Goal: Entertainment & Leisure: Consume media (video, audio)

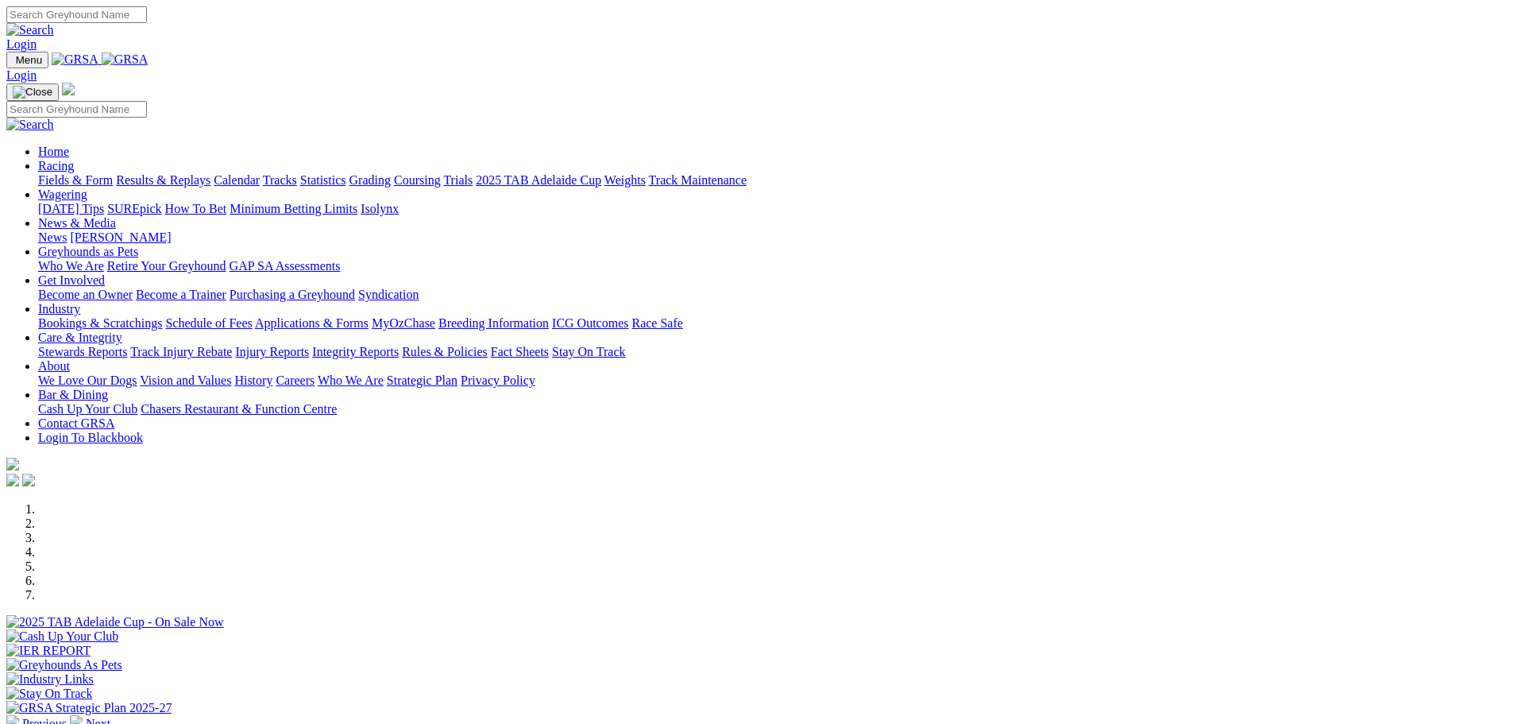
click at [74, 159] on link "Racing" at bounding box center [56, 166] width 36 height 14
click at [211, 173] on link "Results & Replays" at bounding box center [163, 180] width 95 height 14
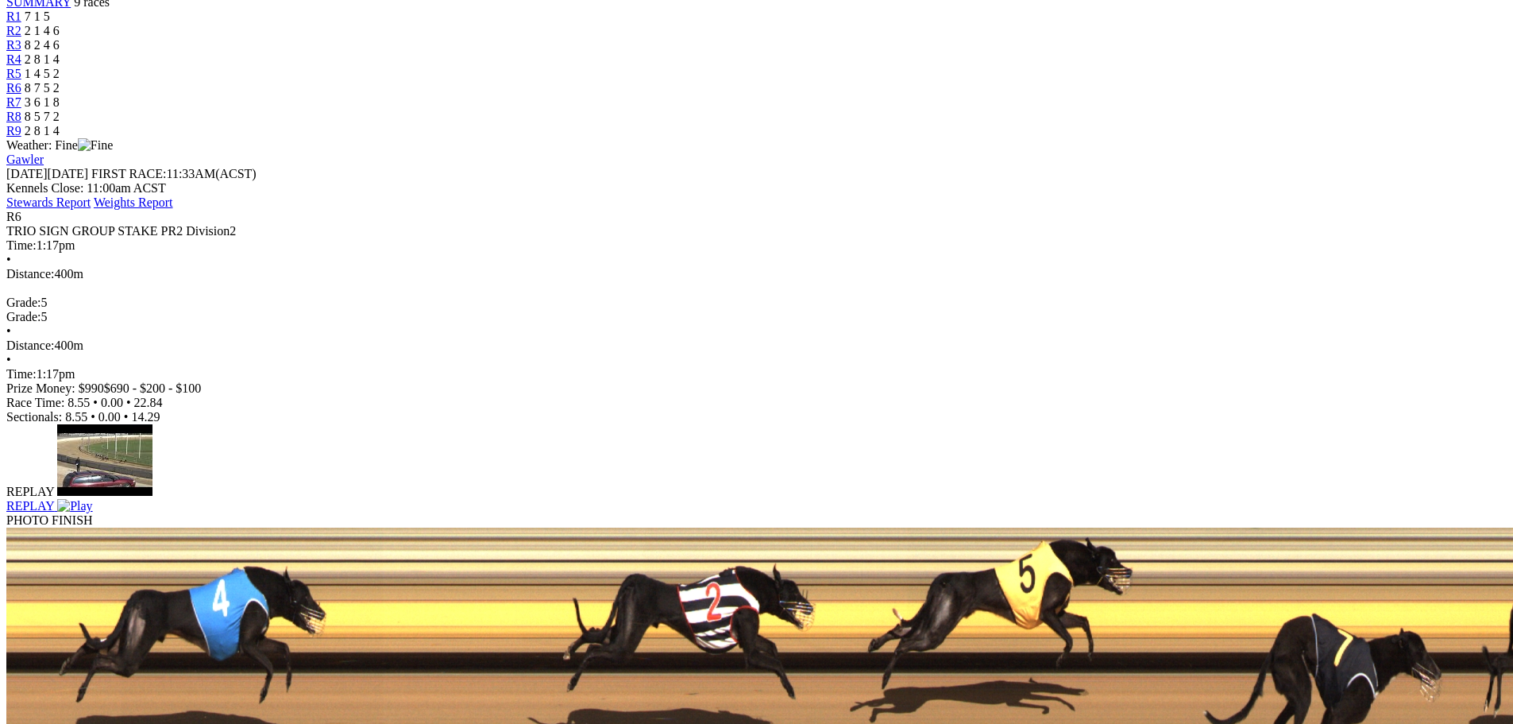
scroll to position [556, 0]
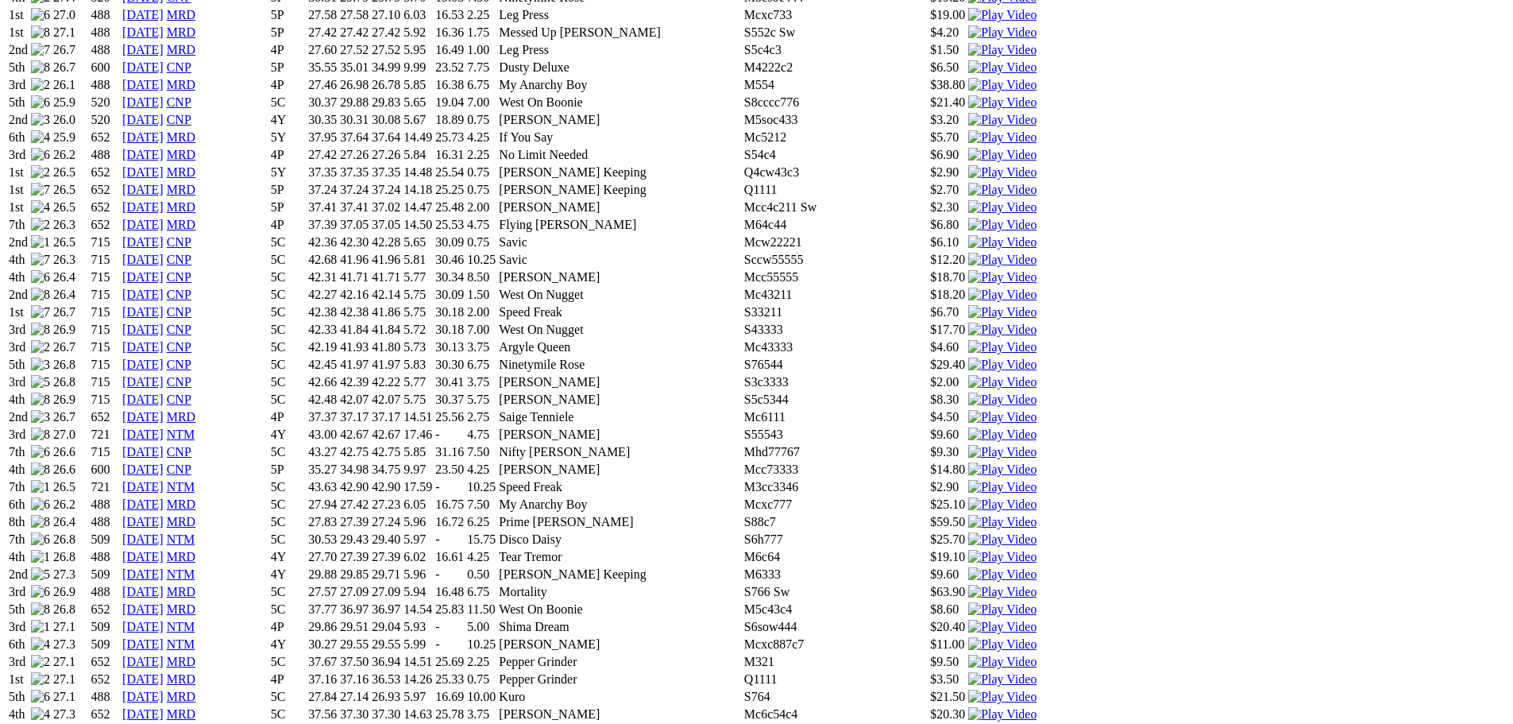
scroll to position [2304, 0]
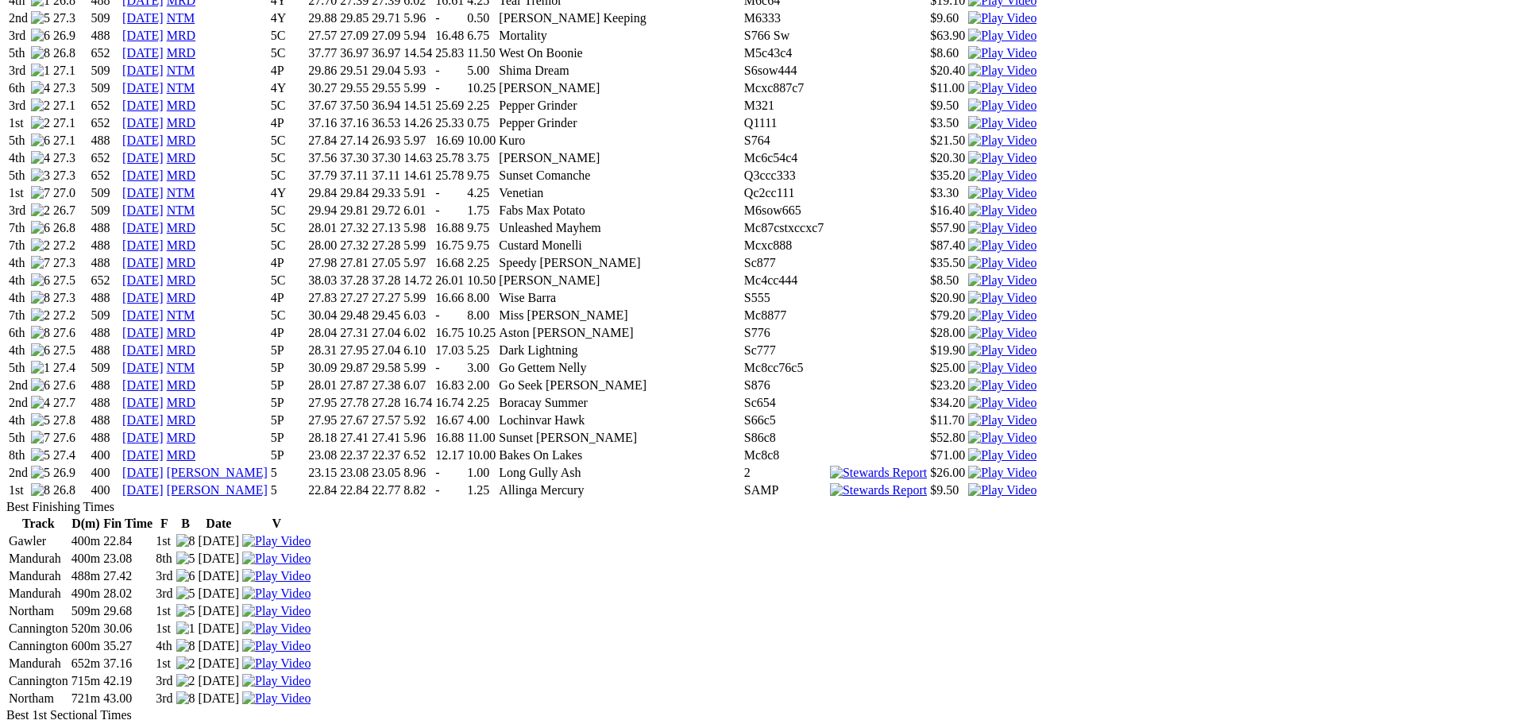
click at [993, 480] on img at bounding box center [1002, 473] width 68 height 14
